Goal: Browse casually: Explore the website without a specific task or goal

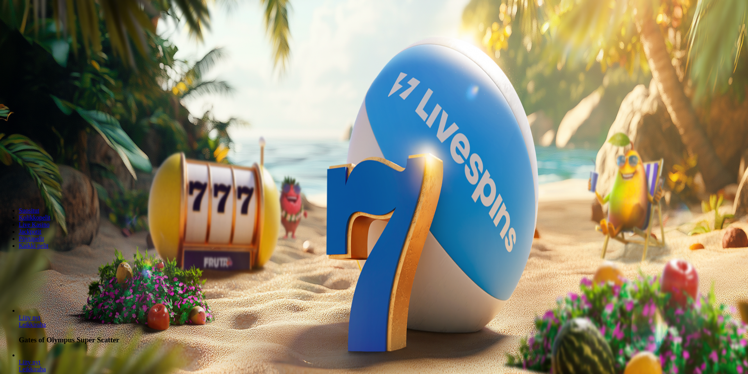
click at [48, 31] on span "Kirjaudu" at bounding box center [54, 28] width 19 height 6
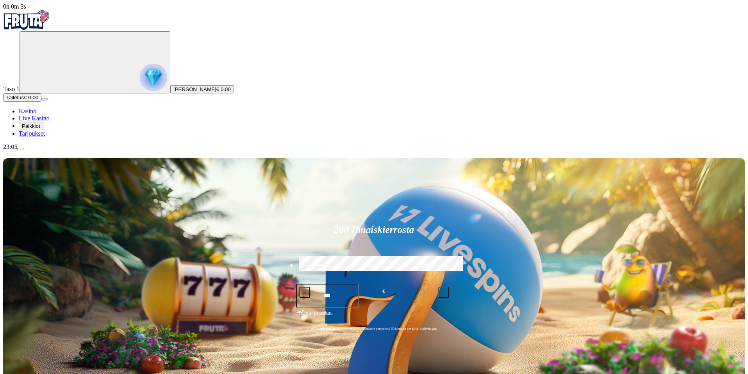
click at [40, 129] on span "Palkkiot" at bounding box center [31, 126] width 18 height 6
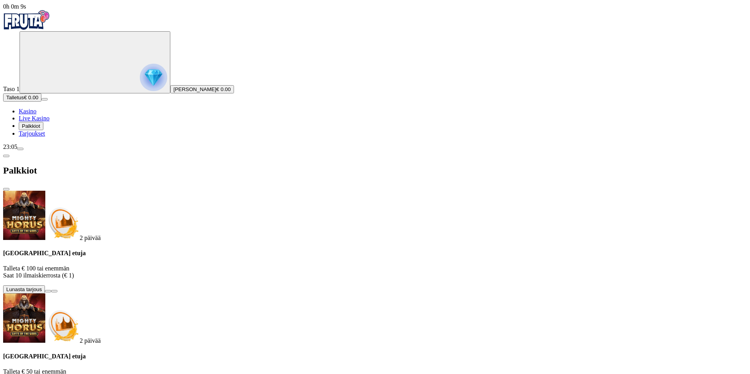
click at [45, 137] on span "Tarjoukset" at bounding box center [32, 133] width 26 height 7
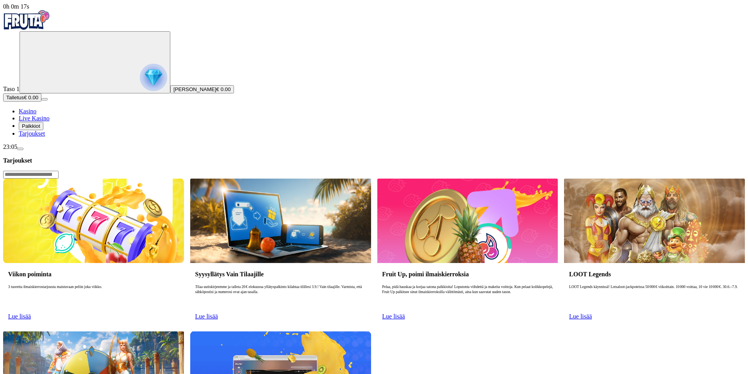
click at [36, 114] on span "Kasino" at bounding box center [28, 111] width 18 height 7
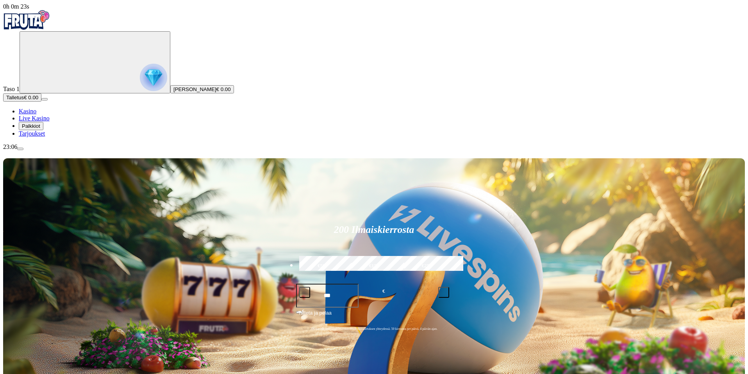
click at [305, 292] on span "minus icon" at bounding box center [305, 292] width 0 height 0
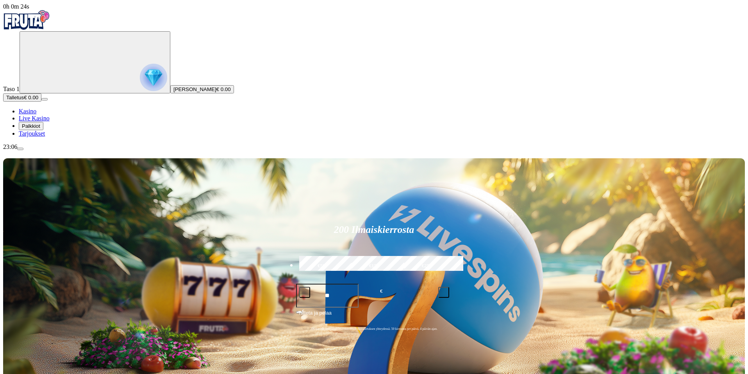
click at [305, 292] on span "minus icon" at bounding box center [305, 292] width 0 height 0
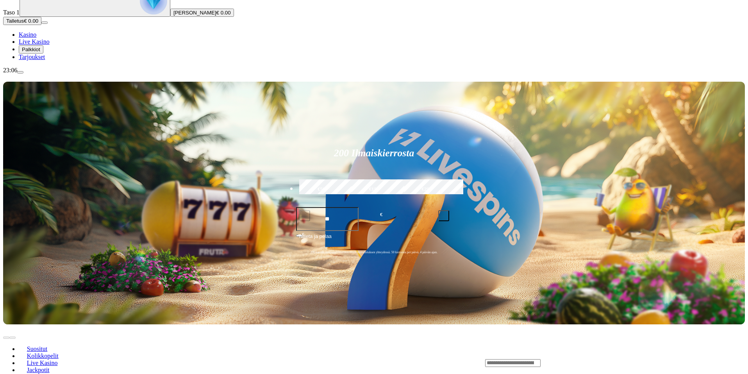
scroll to position [78, 0]
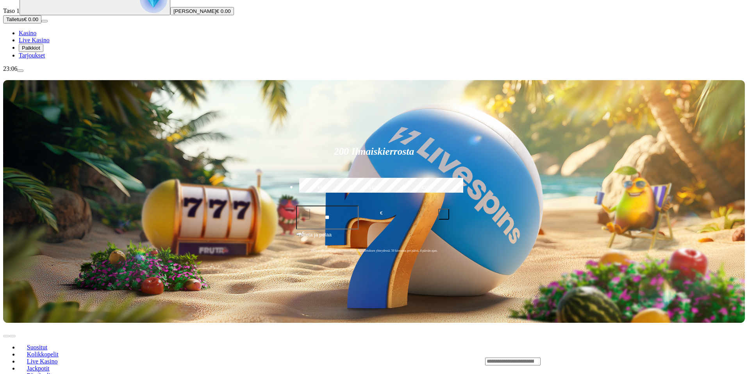
click at [540, 357] on input "Search" at bounding box center [512, 361] width 55 height 8
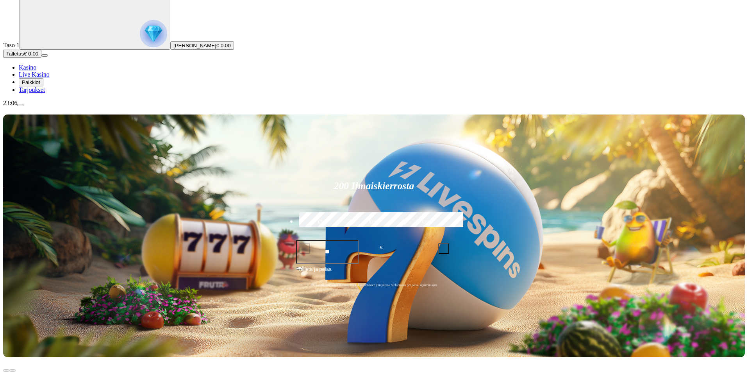
scroll to position [0, 0]
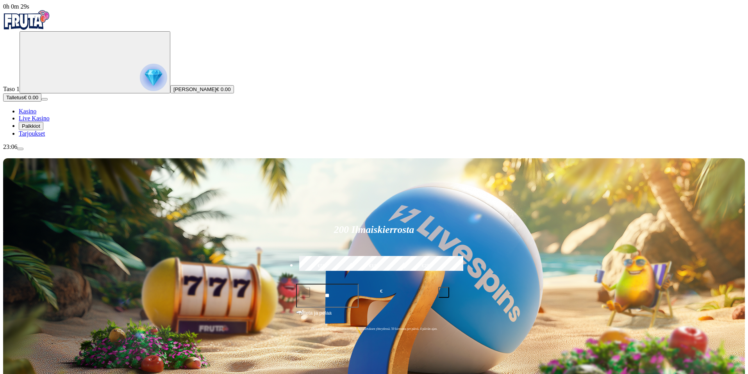
drag, startPoint x: 440, startPoint y: 100, endPoint x: 346, endPoint y: 103, distance: 93.8
click at [341, 283] on input "**" at bounding box center [327, 295] width 63 height 24
type input "*"
